Goal: Task Accomplishment & Management: Manage account settings

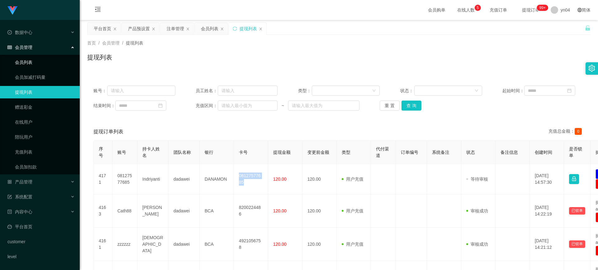
scroll to position [73, 0]
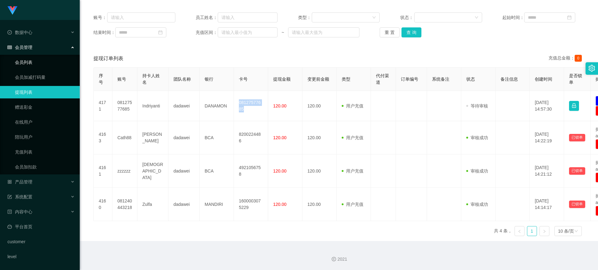
click at [38, 63] on link "会员列表" at bounding box center [45, 62] width 60 height 12
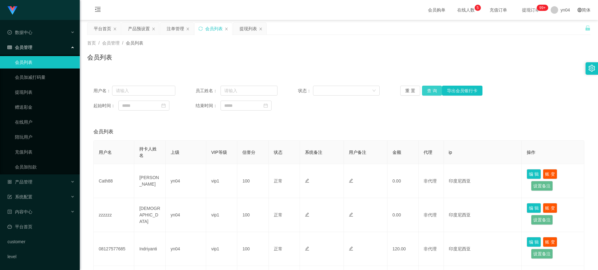
click at [431, 91] on button "查 询" at bounding box center [432, 91] width 20 height 10
click at [431, 90] on div "重 置 查 询 导出会员银行卡" at bounding box center [441, 91] width 82 height 10
click at [431, 90] on button "查 询" at bounding box center [432, 91] width 20 height 10
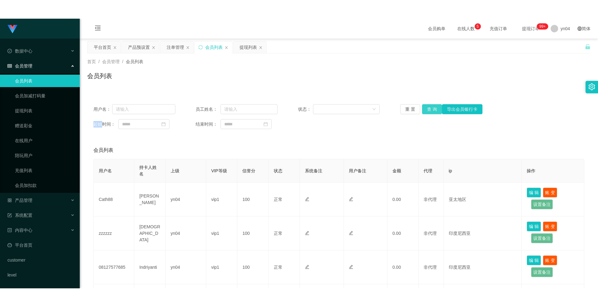
scroll to position [62, 0]
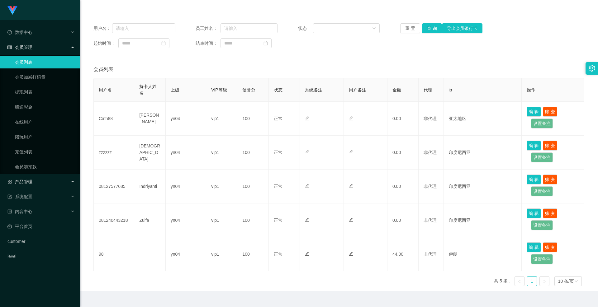
click at [36, 179] on div "产品管理" at bounding box center [40, 182] width 80 height 12
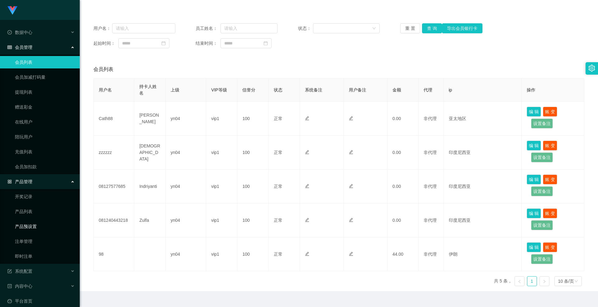
click at [34, 224] on link "产品预设置" at bounding box center [45, 226] width 60 height 12
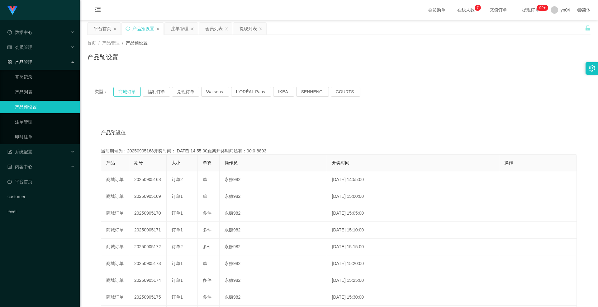
click at [129, 93] on button "商城订单" at bounding box center [126, 92] width 27 height 10
click at [128, 92] on button "商城订单" at bounding box center [126, 92] width 27 height 10
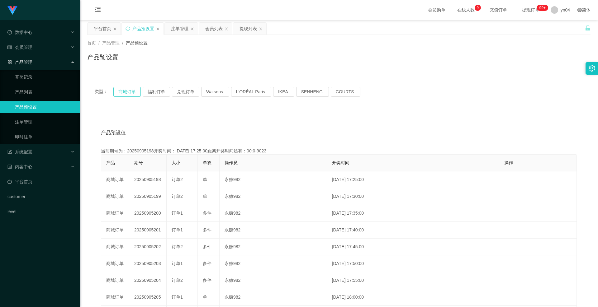
click at [128, 92] on button "商城订单" at bounding box center [126, 92] width 27 height 10
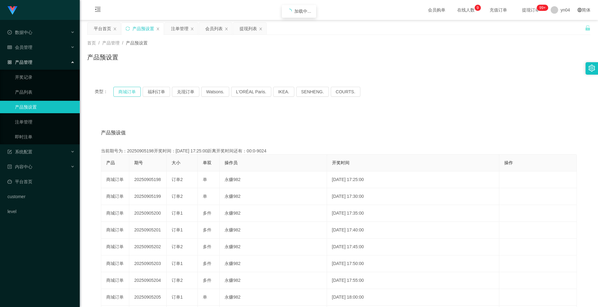
click at [128, 92] on button "商城订单" at bounding box center [126, 92] width 27 height 10
click at [37, 124] on link "注单管理" at bounding box center [45, 122] width 60 height 12
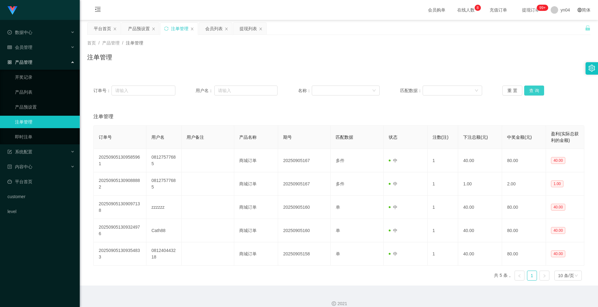
click at [530, 92] on button "查 询" at bounding box center [534, 91] width 20 height 10
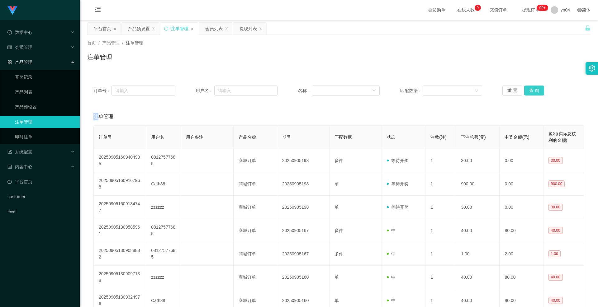
click at [530, 92] on div "重 置 查 询" at bounding box center [543, 91] width 82 height 10
click at [530, 92] on button "查 询" at bounding box center [534, 91] width 20 height 10
click at [530, 92] on div "重 置 查 询" at bounding box center [543, 91] width 82 height 10
click at [530, 92] on button "查 询" at bounding box center [534, 91] width 20 height 10
click at [35, 82] on link "开奖记录" at bounding box center [45, 77] width 60 height 12
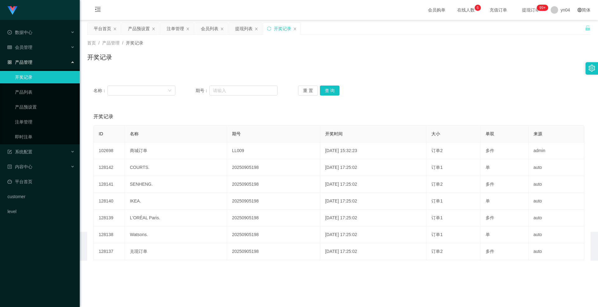
click at [32, 55] on ul "数据中心 会员管理 会员列表 会员加减打码量 提现列表 赠送彩金 在线用户 陪玩用户 充值列表 会员加扣款 产品管理 开奖记录 产品列表 产品预设置 注单管理…" at bounding box center [40, 122] width 80 height 204
click at [33, 48] on div "会员管理" at bounding box center [40, 47] width 80 height 12
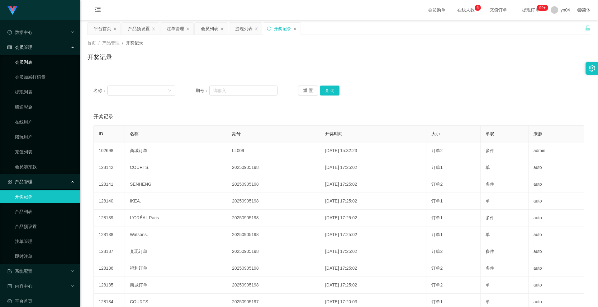
click at [32, 61] on link "会员列表" at bounding box center [45, 62] width 60 height 12
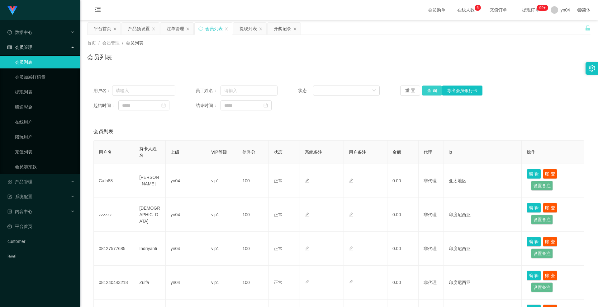
click at [436, 92] on button "查 询" at bounding box center [432, 91] width 20 height 10
click at [436, 92] on div "重 置 查 询 导出会员银行卡" at bounding box center [441, 91] width 82 height 10
click at [436, 92] on button "查 询" at bounding box center [432, 91] width 20 height 10
click at [436, 92] on div "重 置 查 询 导出会员银行卡" at bounding box center [441, 91] width 82 height 10
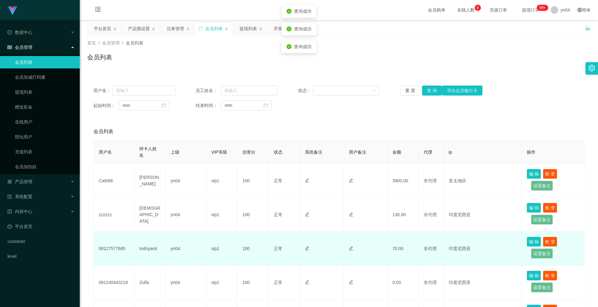
click at [153, 248] on td "Indriyanti" at bounding box center [149, 249] width 31 height 34
copy td "Indriyanti"
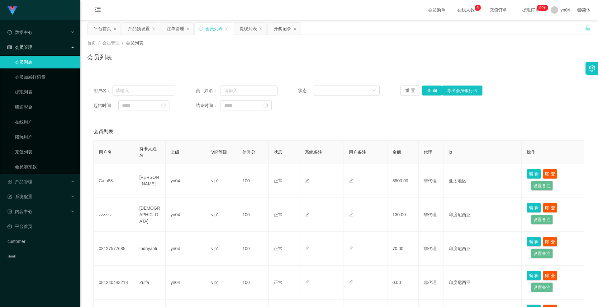
click at [149, 124] on div "会员列表" at bounding box center [338, 131] width 491 height 17
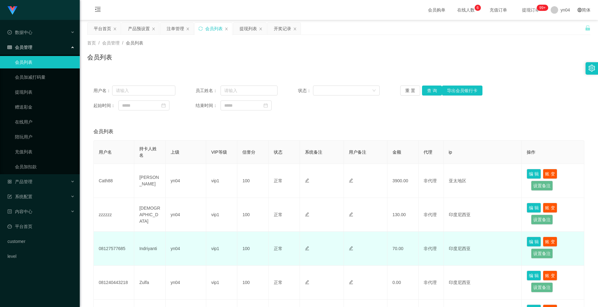
click at [110, 250] on td "08127577685" at bounding box center [114, 249] width 40 height 34
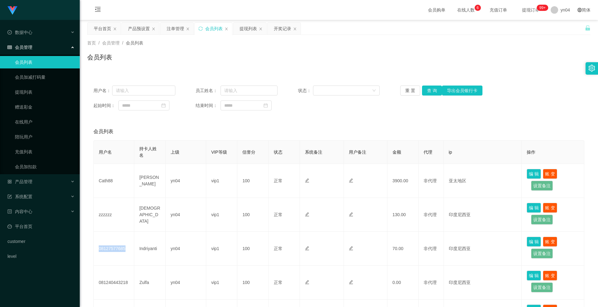
copy td "08127577685"
click at [434, 85] on div "用户名： 员工姓名： 状态： 重 置 查 询 导出会员银行卡 起始时间： 结束时间：" at bounding box center [338, 97] width 503 height 37
click at [433, 87] on button "查 询" at bounding box center [432, 91] width 20 height 10
click at [432, 87] on div "重 置 查 询 导出会员银行卡" at bounding box center [441, 91] width 82 height 10
click at [432, 87] on button "查 询" at bounding box center [432, 91] width 20 height 10
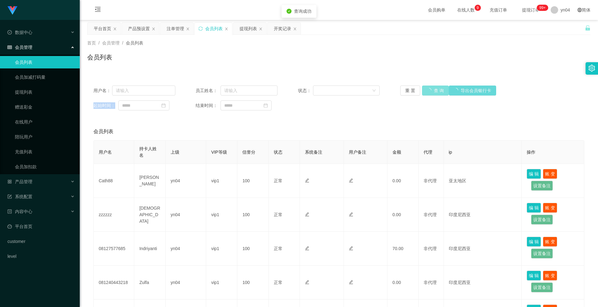
click at [432, 87] on div "重 置 查 询 导出会员银行卡" at bounding box center [441, 91] width 82 height 10
click at [432, 87] on button "查 询" at bounding box center [435, 91] width 27 height 10
click at [432, 87] on div "重 置 查 询 导出会员银行卡" at bounding box center [441, 91] width 82 height 10
click at [432, 87] on button "查 询" at bounding box center [432, 91] width 20 height 10
click at [432, 87] on div "重 置 查 询 导出会员银行卡" at bounding box center [441, 91] width 82 height 10
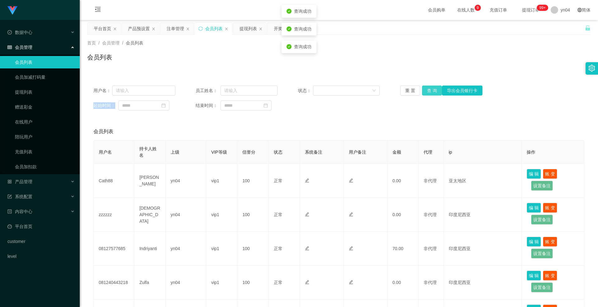
click at [432, 87] on button "查 询" at bounding box center [432, 91] width 20 height 10
click at [432, 87] on div "重 置 查 询 导出会员银行卡" at bounding box center [441, 91] width 82 height 10
click at [328, 107] on div "起始时间： 结束时间：" at bounding box center [338, 106] width 491 height 10
click at [428, 91] on button "查 询" at bounding box center [432, 91] width 20 height 10
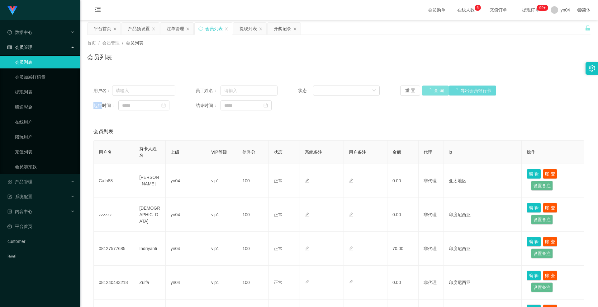
click at [428, 91] on div "重 置 查 询 导出会员银行卡" at bounding box center [441, 91] width 82 height 10
click at [428, 91] on button "查 询" at bounding box center [432, 91] width 20 height 10
click at [428, 91] on div "重 置 查 询 导出会员银行卡" at bounding box center [441, 91] width 82 height 10
click at [28, 95] on link "提现列表" at bounding box center [45, 92] width 60 height 12
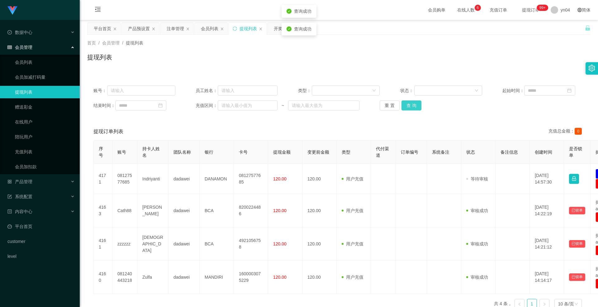
click at [399, 104] on div "重 置 查 询" at bounding box center [421, 106] width 82 height 10
click at [407, 105] on button "查 询" at bounding box center [411, 106] width 20 height 10
click at [407, 105] on div "重 置 查 询" at bounding box center [421, 106] width 82 height 10
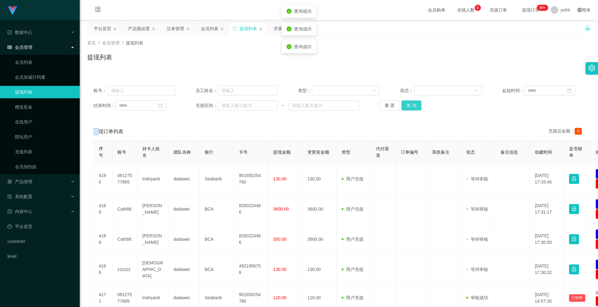
click at [407, 105] on button "查 询" at bounding box center [411, 106] width 20 height 10
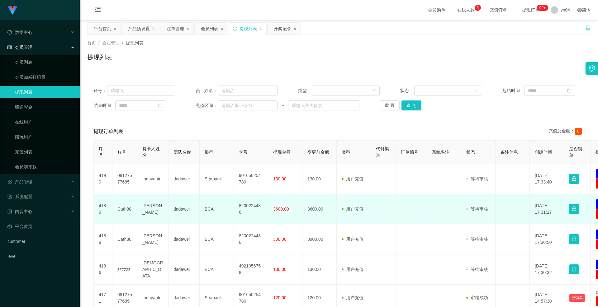
click at [121, 207] on td "Cath88" at bounding box center [124, 209] width 25 height 30
copy td "Cath88"
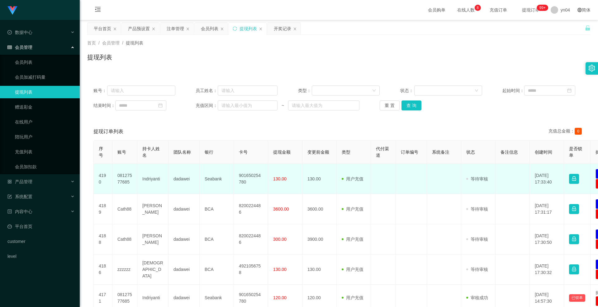
click at [126, 178] on td "08127577685" at bounding box center [124, 179] width 25 height 30
copy td "08127577685"
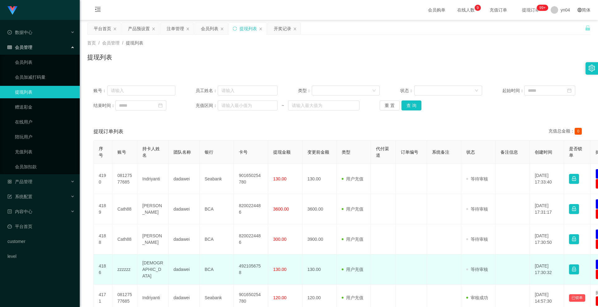
click at [120, 270] on td "zzzzzz" at bounding box center [124, 270] width 25 height 30
copy td "zzzzzz"
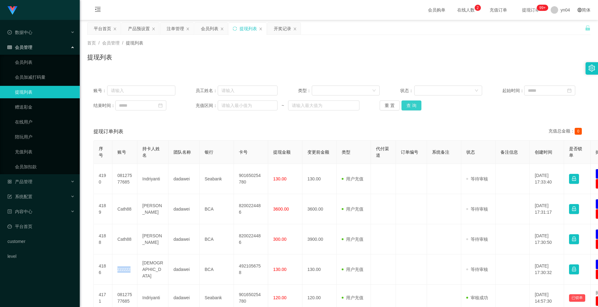
click at [408, 104] on button "查 询" at bounding box center [411, 106] width 20 height 10
click at [408, 104] on div "重 置 查 询" at bounding box center [421, 106] width 82 height 10
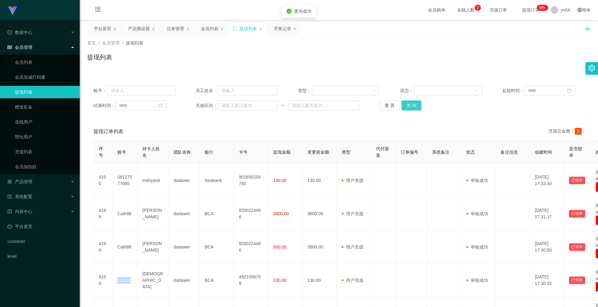
click at [408, 104] on button "查 询" at bounding box center [411, 106] width 20 height 10
click at [408, 104] on div "重 置 查 询" at bounding box center [421, 106] width 82 height 10
click at [408, 104] on button "查 询" at bounding box center [411, 106] width 20 height 10
click at [408, 104] on div "重 置 查 询" at bounding box center [421, 106] width 82 height 10
click at [408, 104] on button "查 询" at bounding box center [411, 106] width 20 height 10
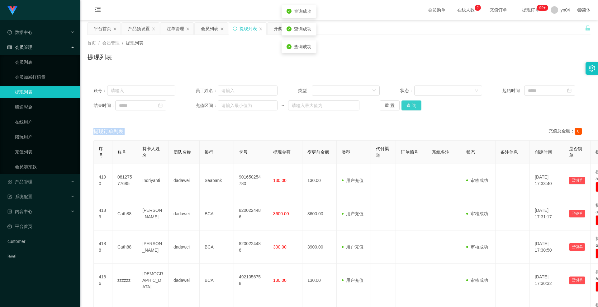
click at [408, 104] on div "重 置 查 询" at bounding box center [421, 106] width 82 height 10
